Goal: Task Accomplishment & Management: Complete application form

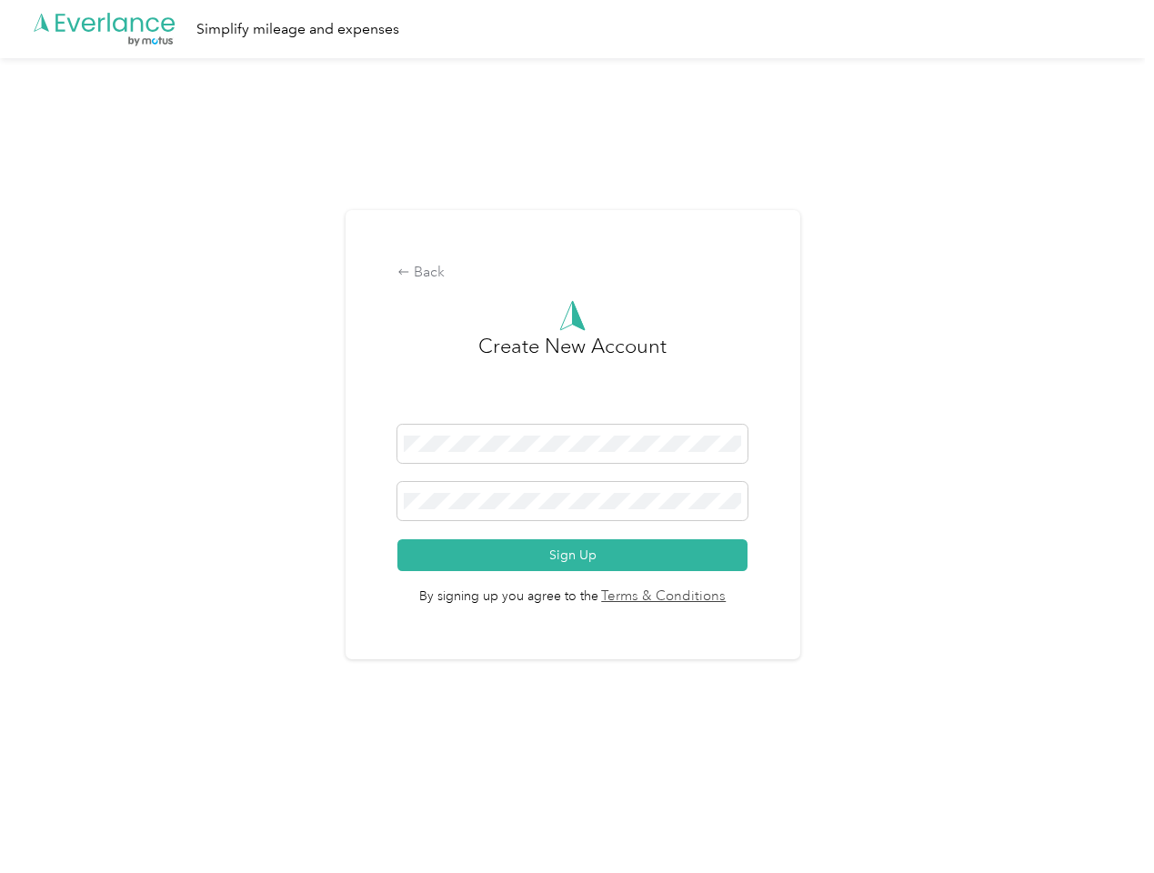
click at [577, 413] on h3 "Create New Account" at bounding box center [572, 378] width 188 height 94
click at [577, 29] on div ".cls-1 { fill: #00adee; } .cls-2 { fill: #fff; } .cls-3 { fill: #707372; } .cls…" at bounding box center [572, 29] width 1145 height 58
click at [577, 273] on div "Back" at bounding box center [573, 273] width 350 height 22
click at [577, 555] on button "Sign Up" at bounding box center [573, 555] width 350 height 32
